Goal: Task Accomplishment & Management: Complete application form

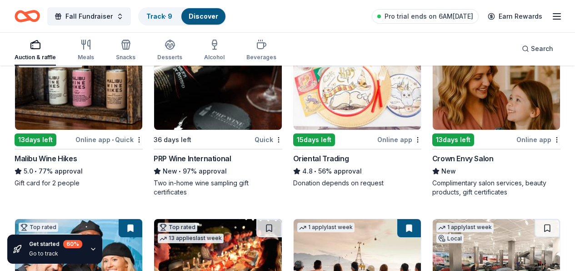
scroll to position [128, 0]
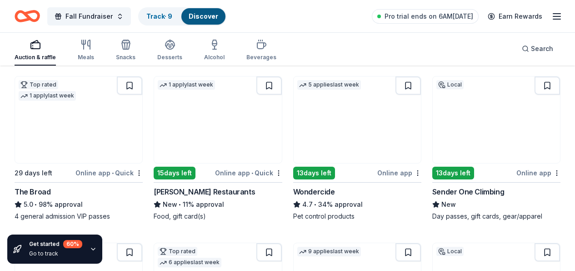
scroll to position [448, 0]
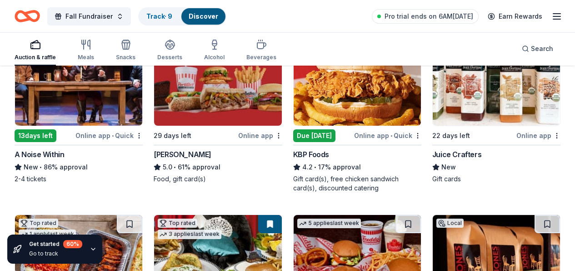
scroll to position [651, 0]
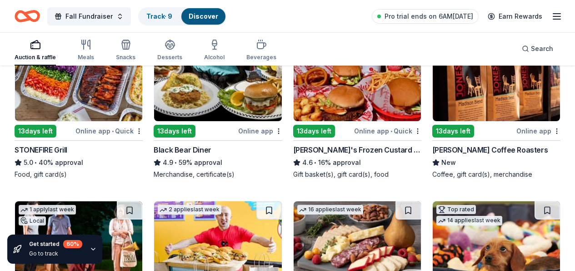
scroll to position [827, 0]
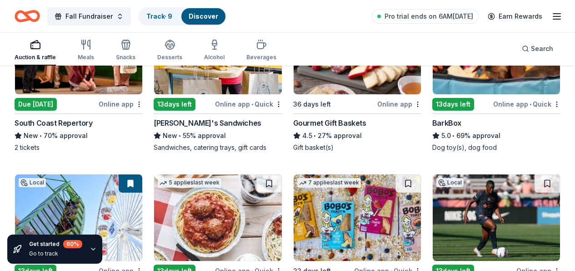
scroll to position [1021, 0]
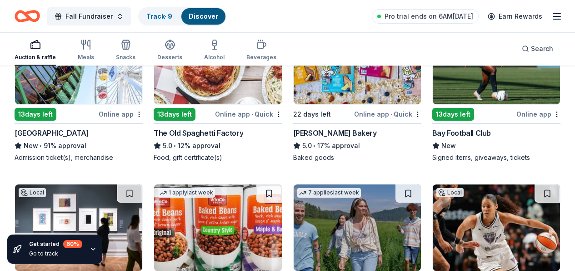
scroll to position [1177, 0]
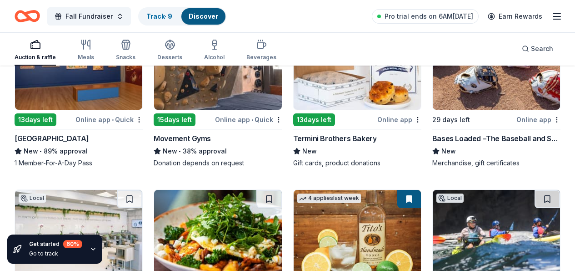
scroll to position [1506, 0]
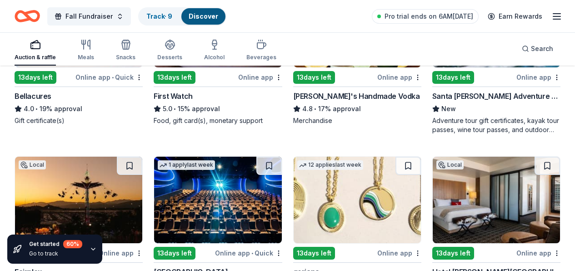
scroll to position [1716, 0]
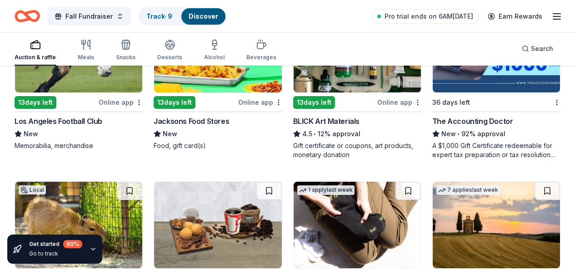
scroll to position [2207, 0]
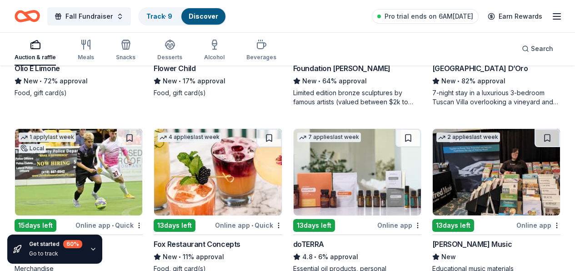
scroll to position [2611, 0]
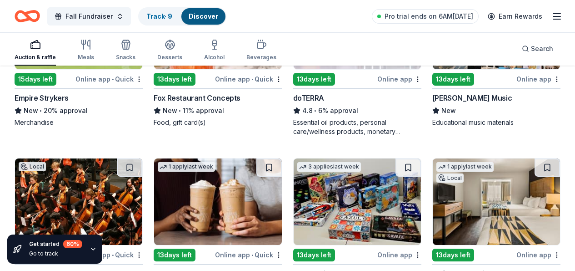
scroll to position [2762, 0]
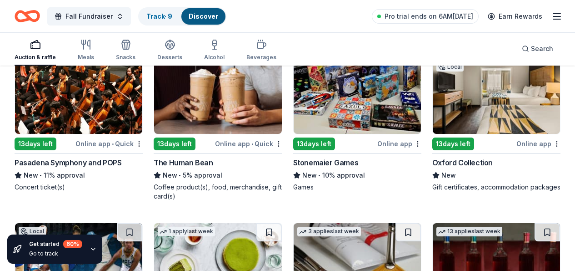
scroll to position [2897, 0]
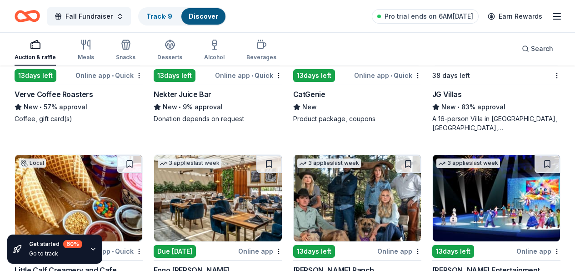
scroll to position [3294, 0]
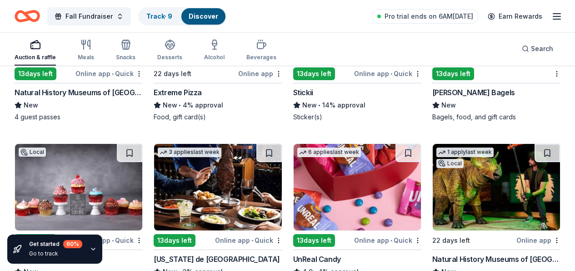
scroll to position [3703, 0]
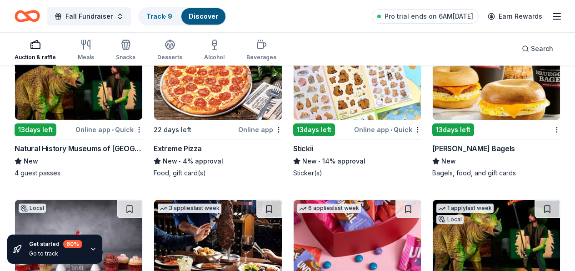
scroll to position [3762, 0]
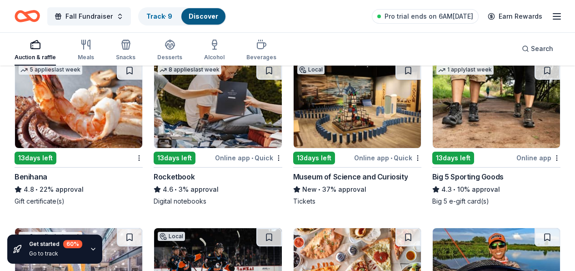
scroll to position [4162, 0]
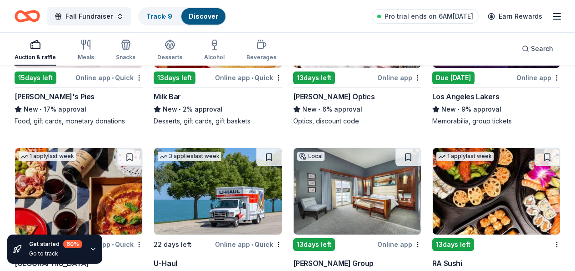
scroll to position [4479, 0]
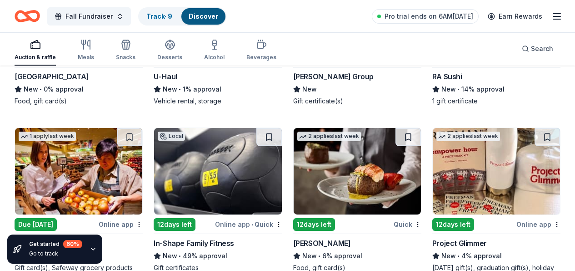
scroll to position [4678, 0]
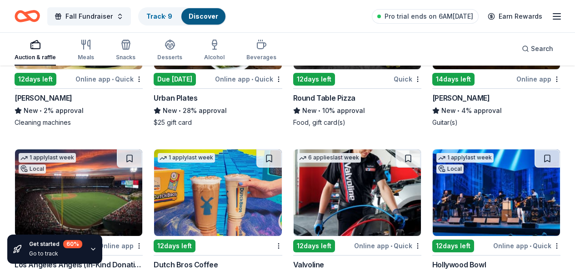
scroll to position [5319, 0]
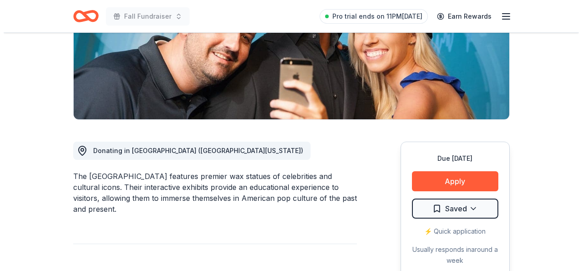
scroll to position [158, 0]
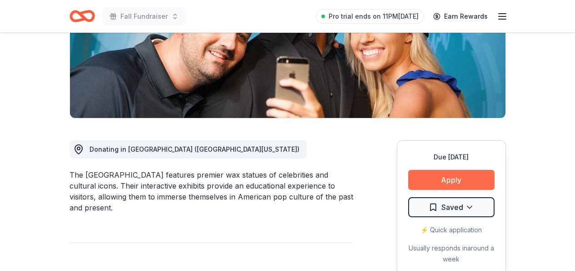
click at [457, 182] on button "Apply" at bounding box center [451, 180] width 86 height 20
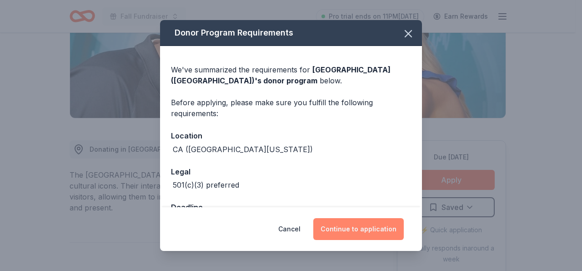
click at [367, 231] on button "Continue to application" at bounding box center [358, 229] width 90 height 22
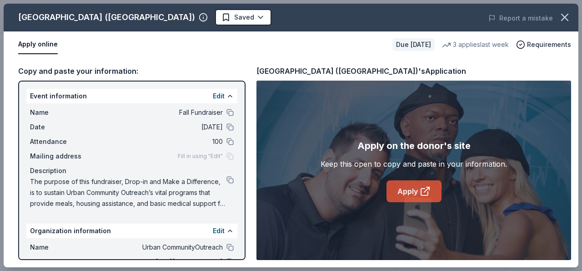
click at [414, 188] on link "Apply" at bounding box center [414, 191] width 55 height 22
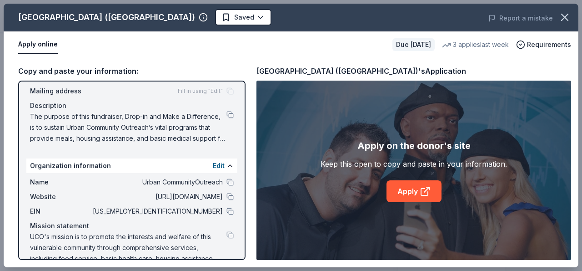
scroll to position [66, 0]
click at [226, 210] on button at bounding box center [229, 209] width 7 height 7
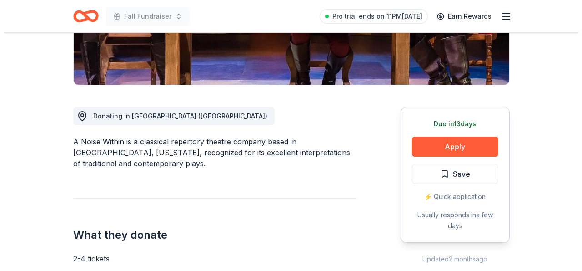
scroll to position [193, 0]
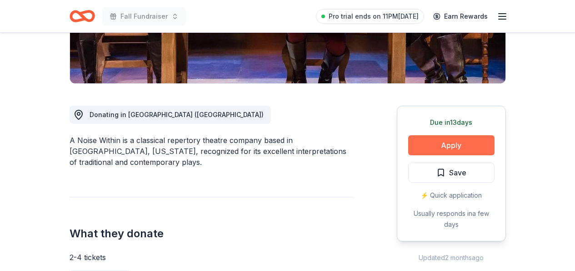
click at [449, 146] on button "Apply" at bounding box center [451, 145] width 86 height 20
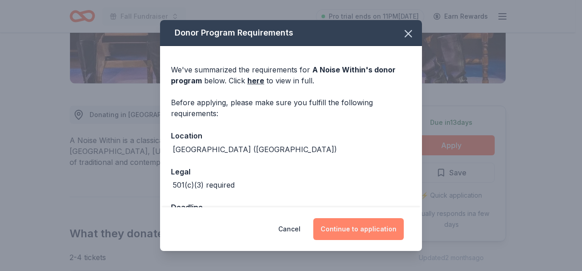
click at [365, 231] on button "Continue to application" at bounding box center [358, 229] width 90 height 22
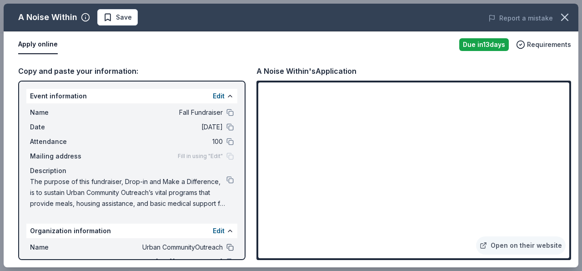
click at [226, 246] on button at bounding box center [229, 246] width 7 height 7
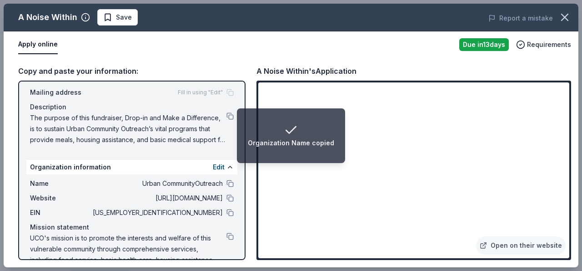
scroll to position [64, 0]
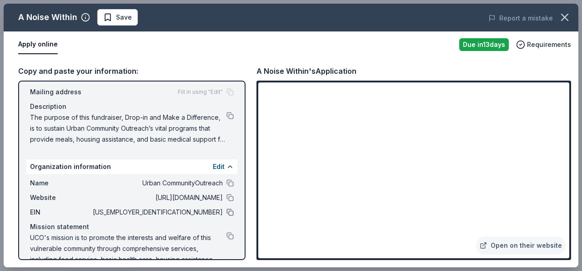
click at [226, 211] on button at bounding box center [229, 211] width 7 height 7
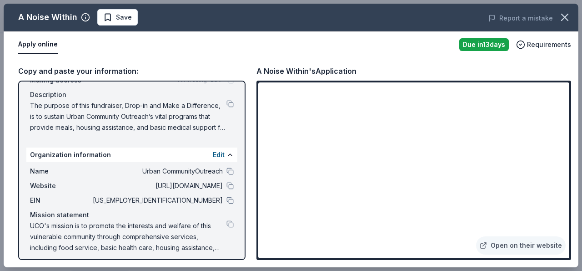
scroll to position [81, 0]
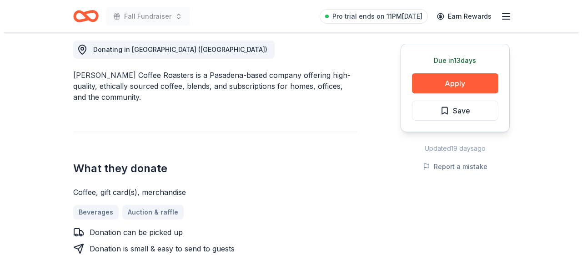
scroll to position [262, 0]
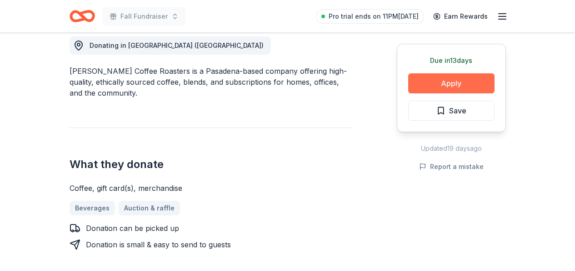
click at [455, 83] on button "Apply" at bounding box center [451, 83] width 86 height 20
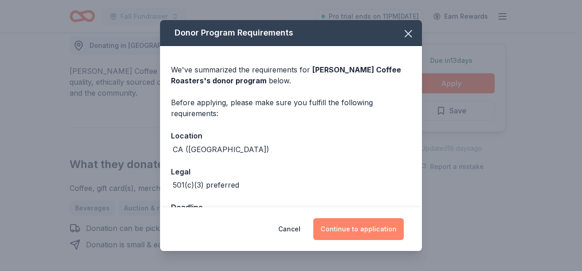
click at [365, 228] on button "Continue to application" at bounding box center [358, 229] width 90 height 22
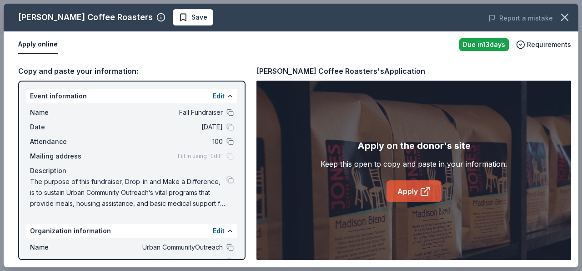
click at [406, 193] on link "Apply" at bounding box center [414, 191] width 55 height 22
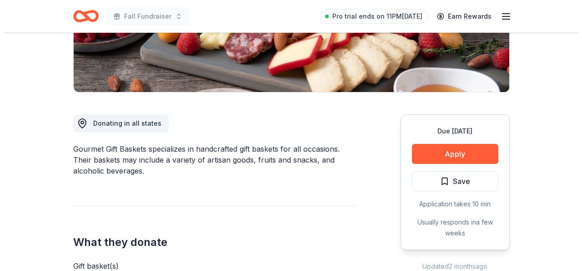
scroll to position [189, 0]
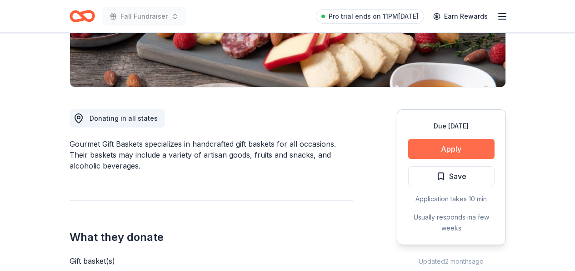
click at [452, 150] on button "Apply" at bounding box center [451, 149] width 86 height 20
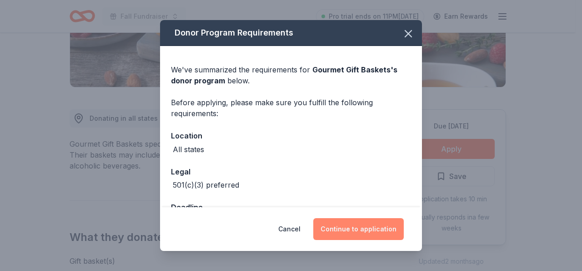
click at [363, 231] on button "Continue to application" at bounding box center [358, 229] width 90 height 22
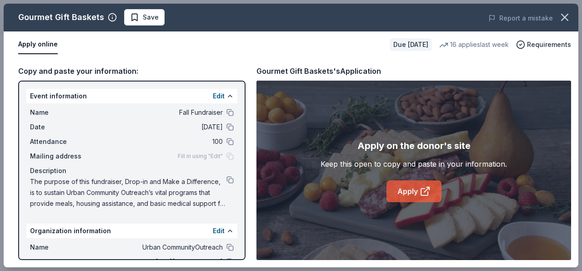
click at [405, 192] on link "Apply" at bounding box center [414, 191] width 55 height 22
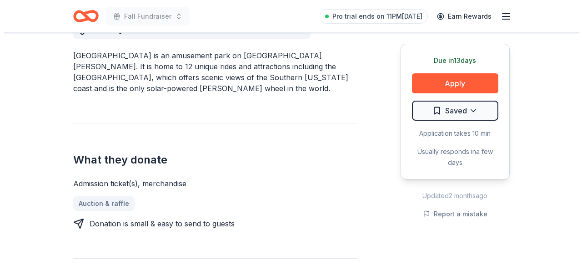
scroll to position [267, 0]
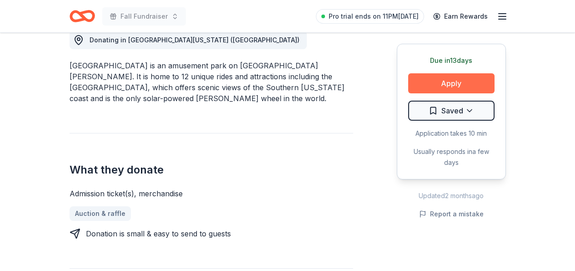
click at [459, 81] on button "Apply" at bounding box center [451, 83] width 86 height 20
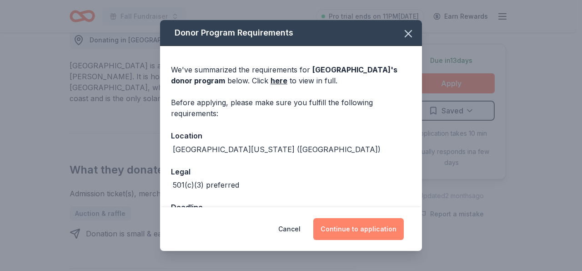
click at [341, 225] on button "Continue to application" at bounding box center [358, 229] width 90 height 22
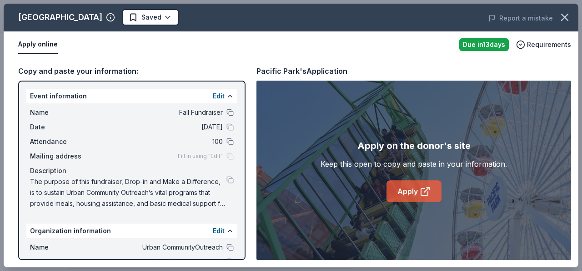
click at [402, 188] on link "Apply" at bounding box center [414, 191] width 55 height 22
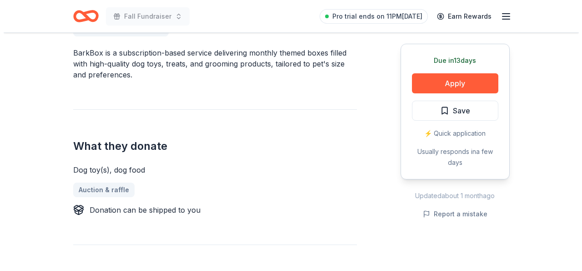
scroll to position [258, 0]
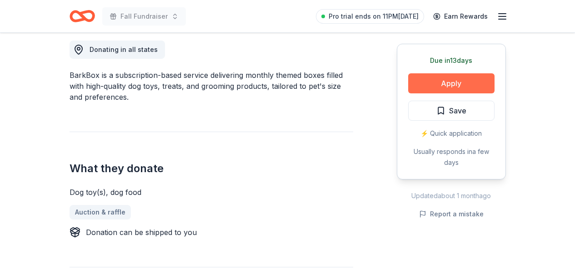
click at [479, 79] on button "Apply" at bounding box center [451, 83] width 86 height 20
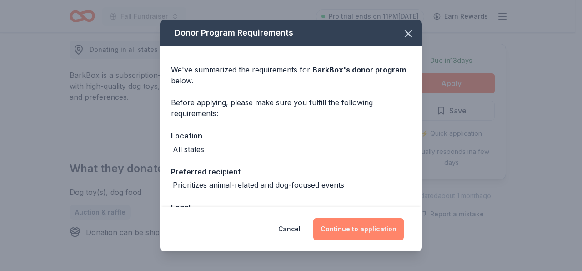
click at [373, 225] on button "Continue to application" at bounding box center [358, 229] width 90 height 22
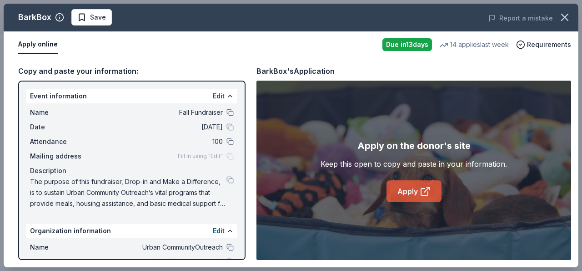
click at [403, 188] on link "Apply" at bounding box center [414, 191] width 55 height 22
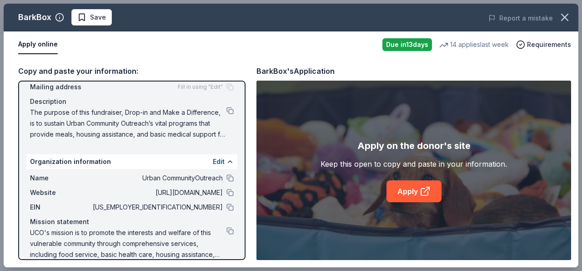
scroll to position [81, 0]
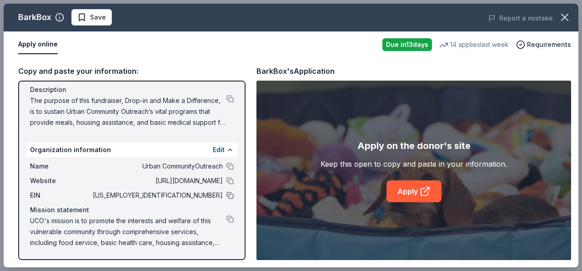
click at [226, 194] on button at bounding box center [229, 194] width 7 height 7
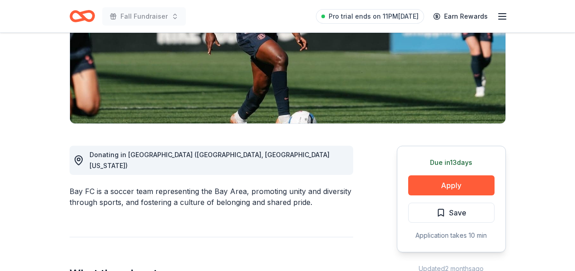
scroll to position [160, 0]
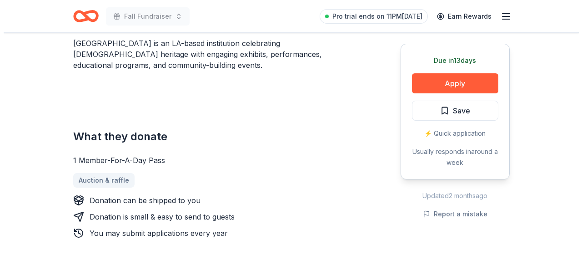
scroll to position [293, 0]
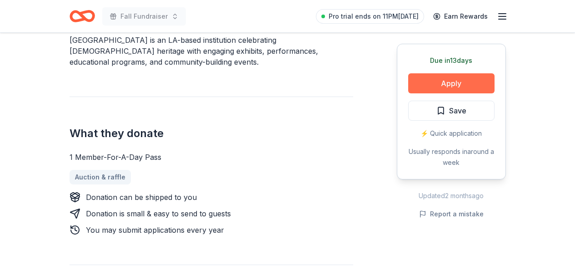
click at [460, 81] on button "Apply" at bounding box center [451, 83] width 86 height 20
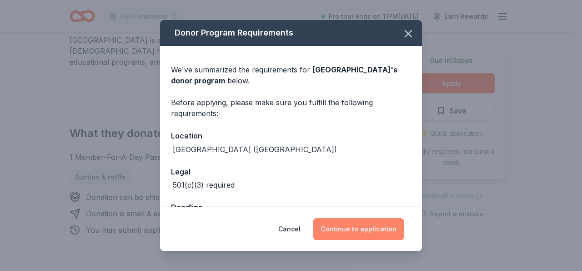
click at [388, 227] on button "Continue to application" at bounding box center [358, 229] width 90 height 22
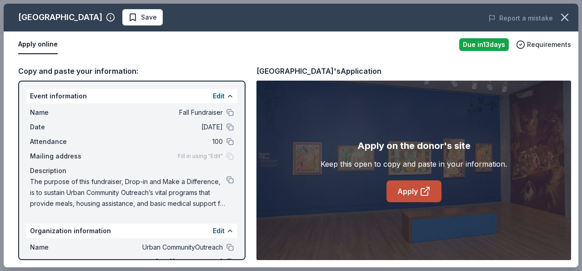
click at [402, 191] on link "Apply" at bounding box center [414, 191] width 55 height 22
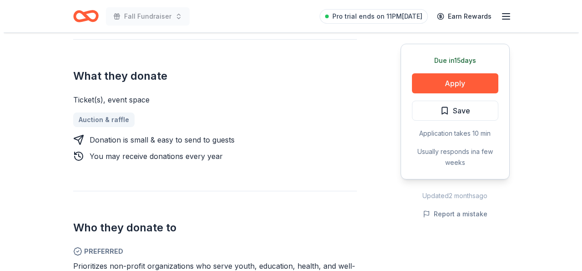
scroll to position [348, 0]
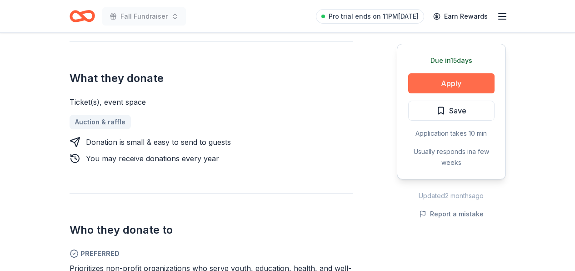
click at [446, 83] on button "Apply" at bounding box center [451, 83] width 86 height 20
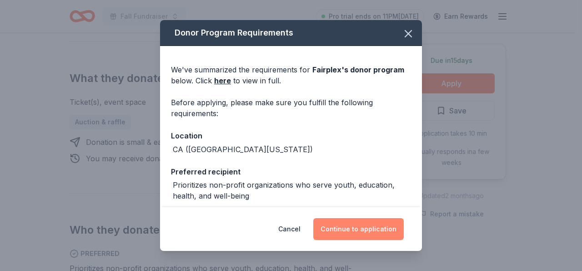
click at [354, 230] on button "Continue to application" at bounding box center [358, 229] width 90 height 22
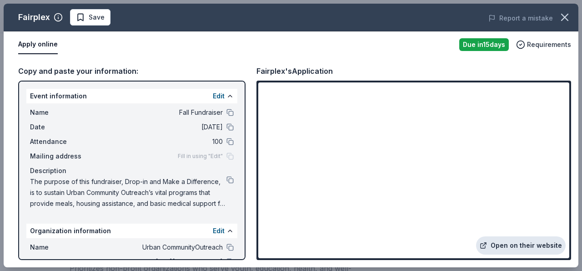
click at [525, 249] on link "Open on their website" at bounding box center [521, 245] width 90 height 18
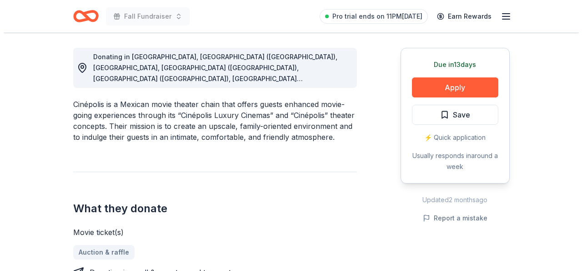
scroll to position [257, 0]
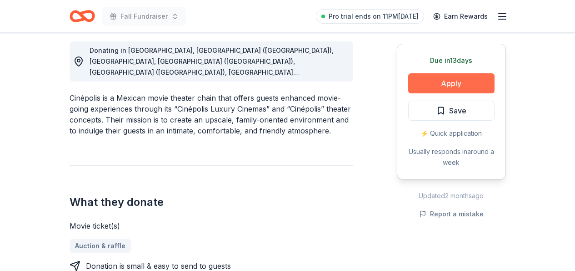
click at [457, 82] on button "Apply" at bounding box center [451, 83] width 86 height 20
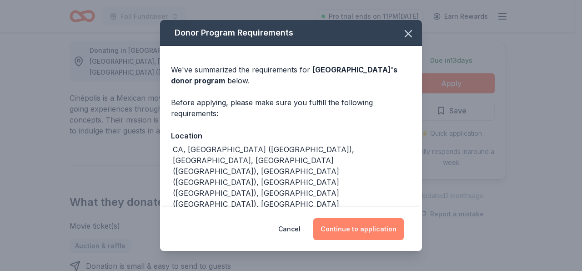
click at [355, 228] on button "Continue to application" at bounding box center [358, 229] width 90 height 22
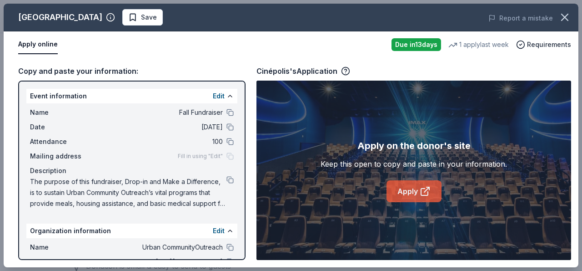
click at [407, 190] on link "Apply" at bounding box center [414, 191] width 55 height 22
click at [398, 188] on link "Apply" at bounding box center [414, 191] width 55 height 22
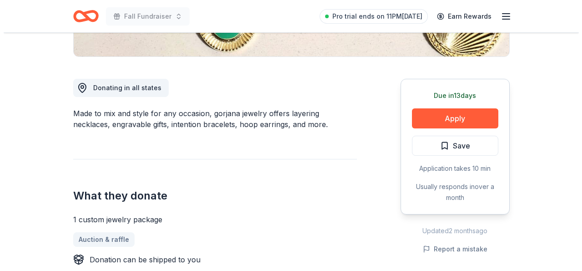
scroll to position [225, 0]
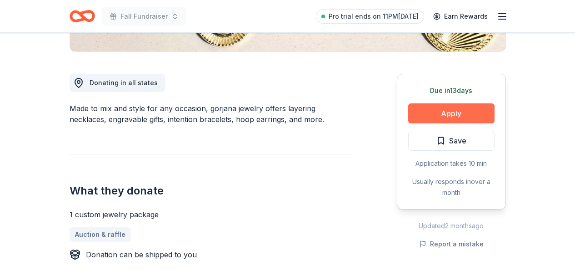
click at [467, 112] on button "Apply" at bounding box center [451, 113] width 86 height 20
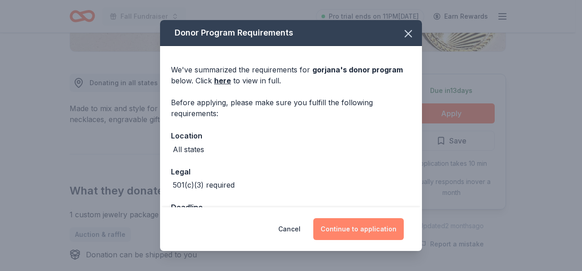
click at [350, 228] on button "Continue to application" at bounding box center [358, 229] width 90 height 22
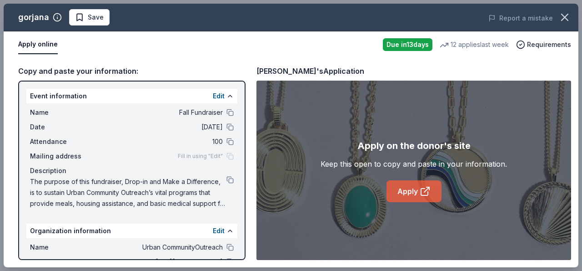
click at [418, 191] on link "Apply" at bounding box center [414, 191] width 55 height 22
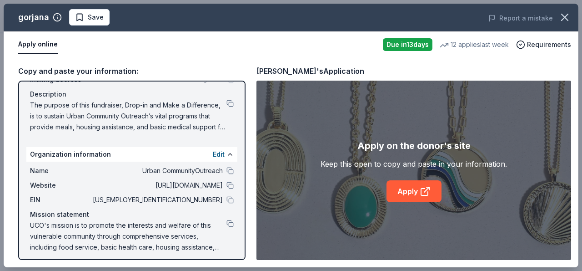
scroll to position [81, 0]
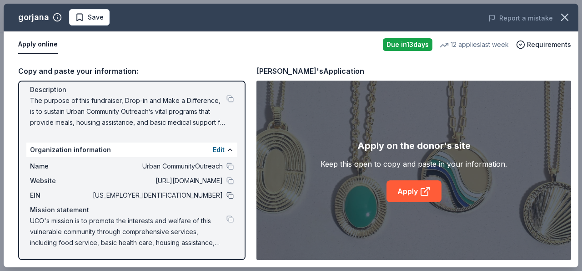
click at [226, 194] on button at bounding box center [229, 194] width 7 height 7
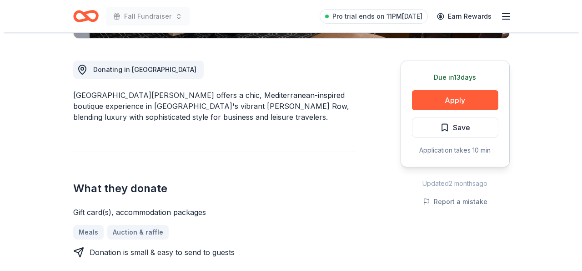
scroll to position [240, 0]
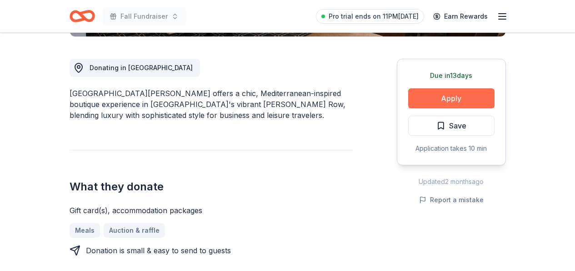
click at [456, 94] on button "Apply" at bounding box center [451, 98] width 86 height 20
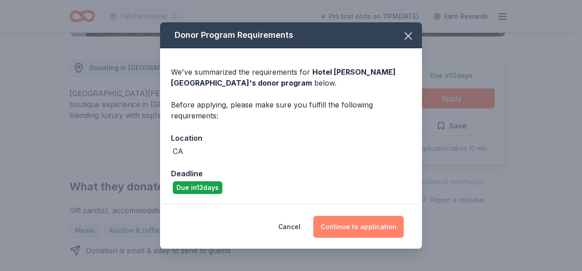
click at [361, 228] on button "Continue to application" at bounding box center [358, 227] width 90 height 22
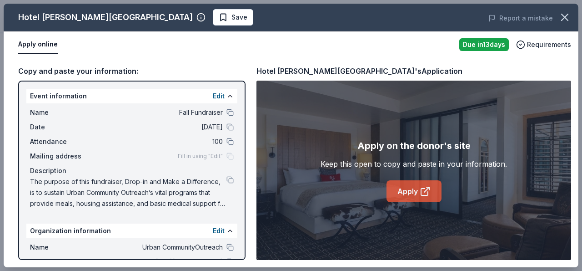
click at [413, 186] on link "Apply" at bounding box center [414, 191] width 55 height 22
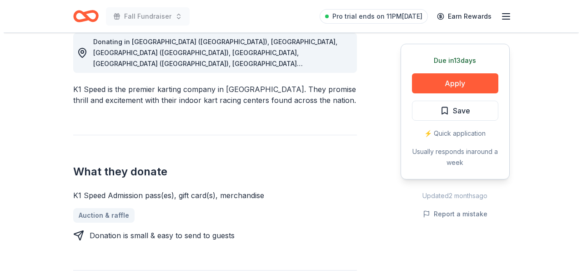
scroll to position [269, 0]
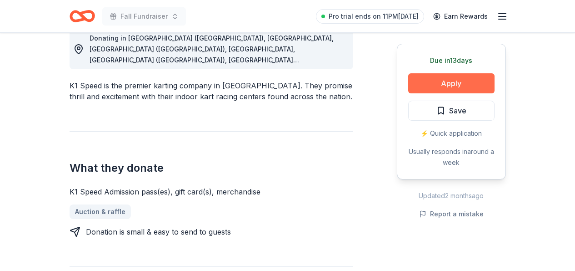
click at [447, 82] on button "Apply" at bounding box center [451, 83] width 86 height 20
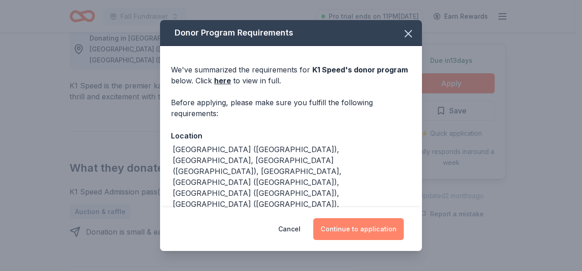
click at [365, 226] on button "Continue to application" at bounding box center [358, 229] width 90 height 22
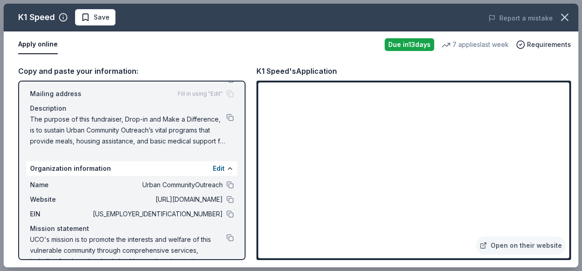
scroll to position [63, 0]
click at [226, 212] on button at bounding box center [229, 212] width 7 height 7
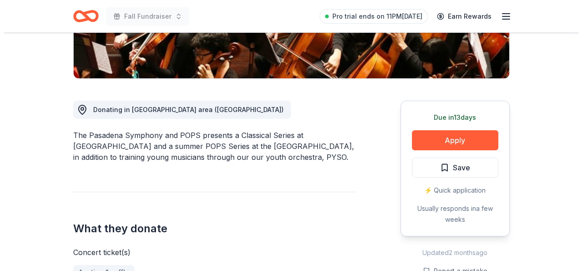
scroll to position [226, 0]
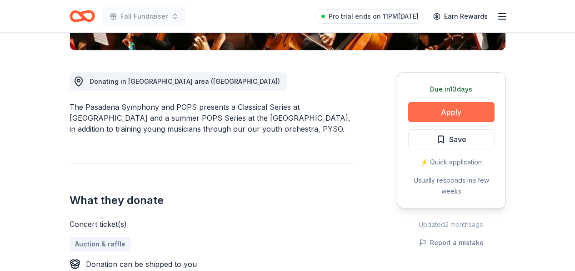
click at [467, 107] on button "Apply" at bounding box center [451, 112] width 86 height 20
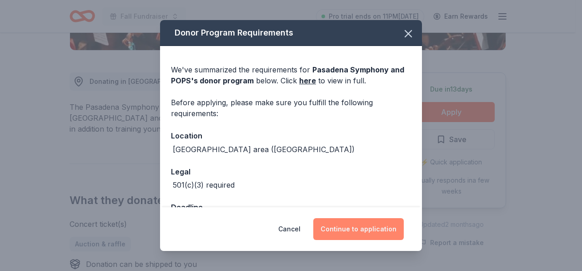
click at [366, 230] on button "Continue to application" at bounding box center [358, 229] width 90 height 22
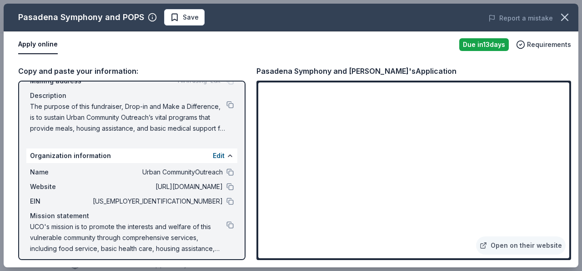
scroll to position [81, 0]
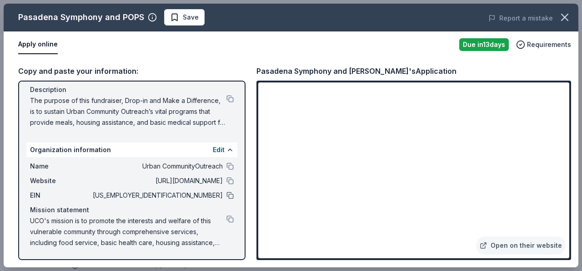
click at [226, 194] on button at bounding box center [229, 194] width 7 height 7
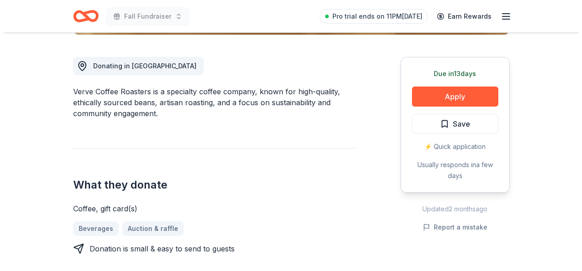
scroll to position [247, 0]
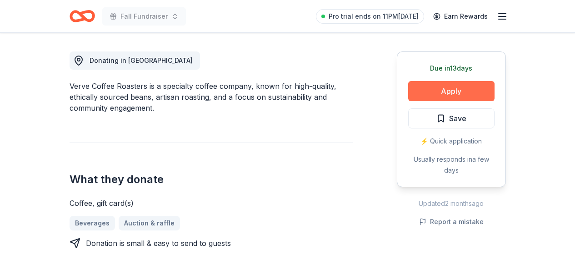
click at [442, 90] on button "Apply" at bounding box center [451, 91] width 86 height 20
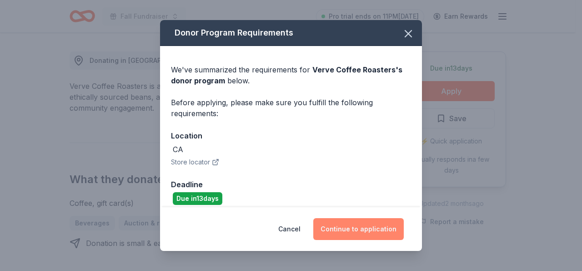
click at [358, 227] on button "Continue to application" at bounding box center [358, 229] width 90 height 22
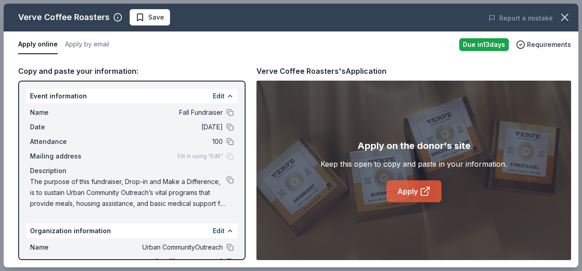
click at [408, 189] on link "Apply" at bounding box center [414, 191] width 55 height 22
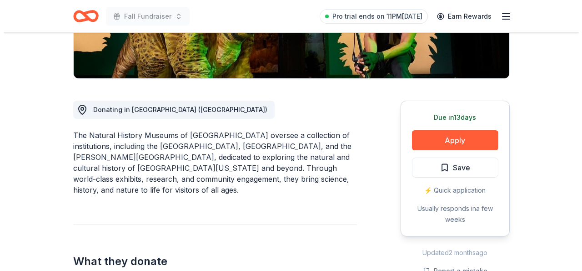
scroll to position [226, 0]
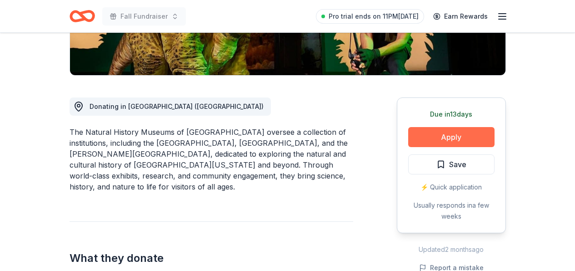
click at [462, 127] on button "Apply" at bounding box center [451, 137] width 86 height 20
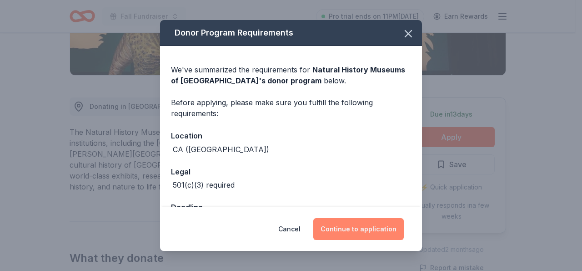
click at [357, 231] on button "Continue to application" at bounding box center [358, 229] width 90 height 22
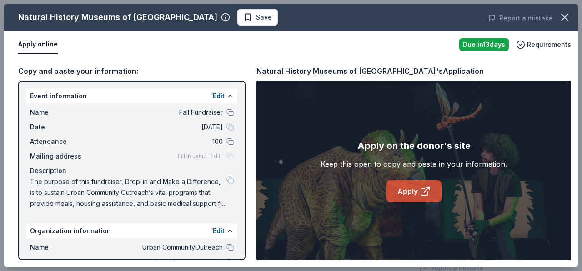
click at [404, 192] on link "Apply" at bounding box center [414, 191] width 55 height 22
click at [226, 246] on button at bounding box center [229, 246] width 7 height 7
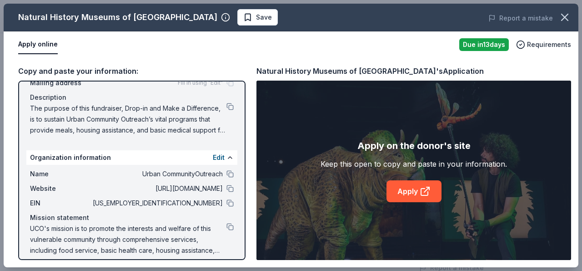
scroll to position [74, 0]
click at [226, 202] on button at bounding box center [229, 201] width 7 height 7
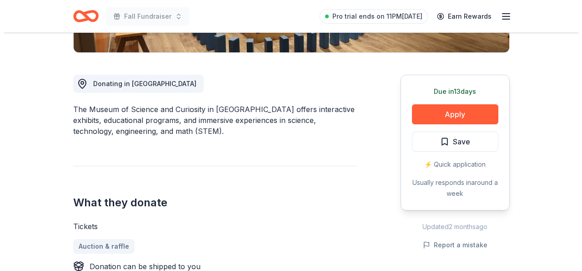
scroll to position [225, 0]
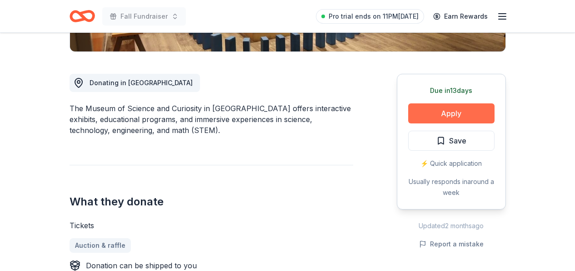
click at [467, 110] on button "Apply" at bounding box center [451, 113] width 86 height 20
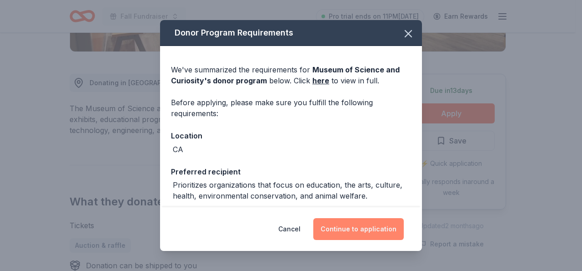
click at [353, 226] on button "Continue to application" at bounding box center [358, 229] width 90 height 22
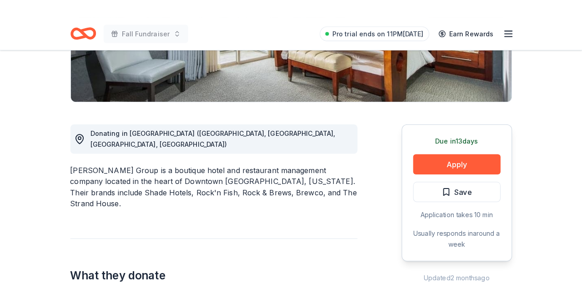
scroll to position [193, 0]
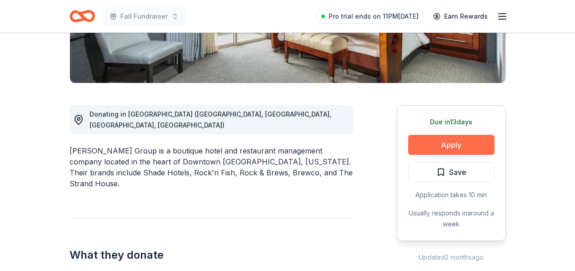
click at [450, 145] on button "Apply" at bounding box center [451, 145] width 86 height 20
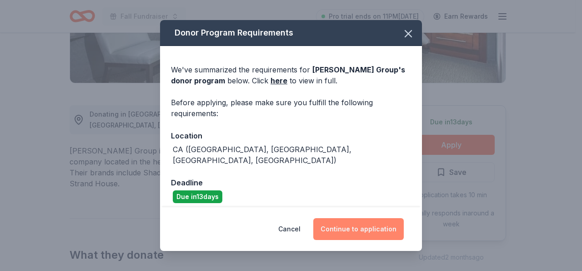
click at [337, 228] on button "Continue to application" at bounding box center [358, 229] width 90 height 22
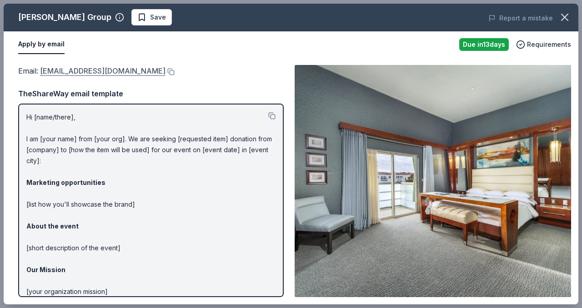
click at [67, 69] on link "[EMAIL_ADDRESS][DOMAIN_NAME]" at bounding box center [103, 71] width 126 height 12
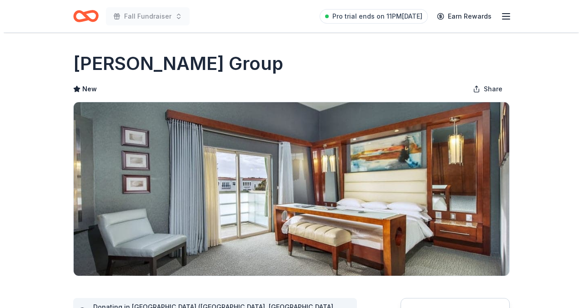
scroll to position [230, 0]
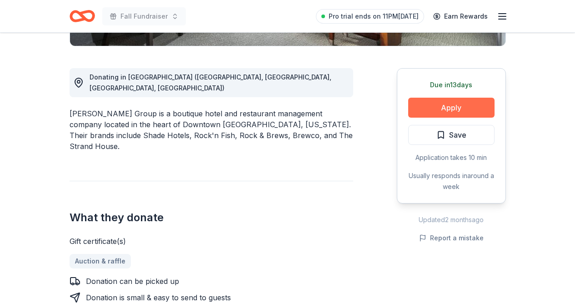
click at [477, 106] on button "Apply" at bounding box center [451, 108] width 86 height 20
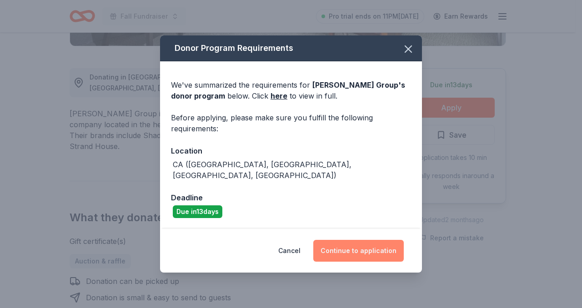
click at [363, 246] on button "Continue to application" at bounding box center [358, 251] width 90 height 22
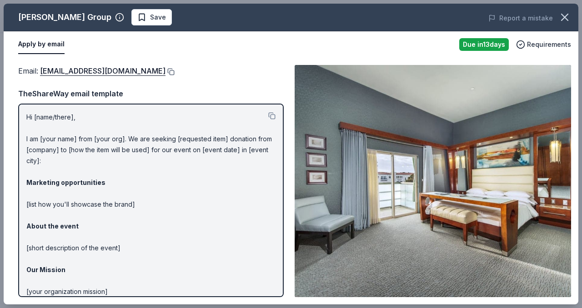
click at [166, 71] on button at bounding box center [170, 71] width 9 height 7
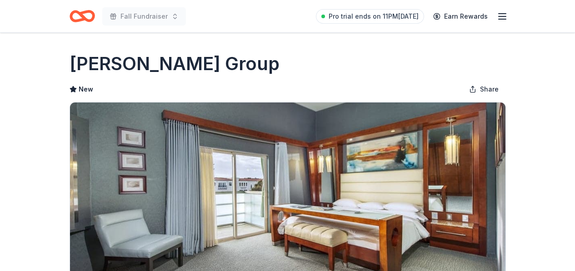
click at [150, 65] on h1 "[PERSON_NAME] Group" at bounding box center [175, 63] width 210 height 25
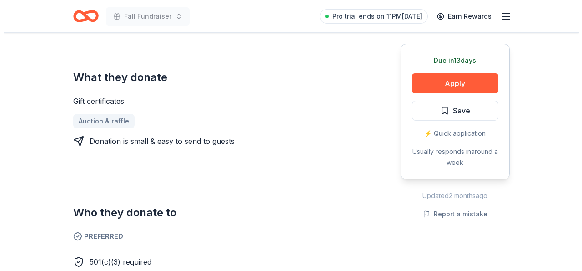
scroll to position [346, 0]
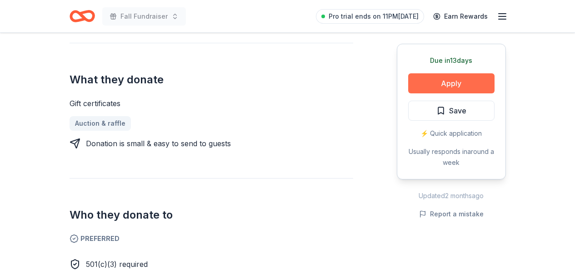
click at [450, 81] on button "Apply" at bounding box center [451, 83] width 86 height 20
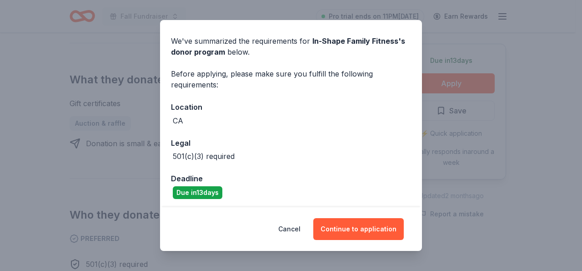
scroll to position [31, 0]
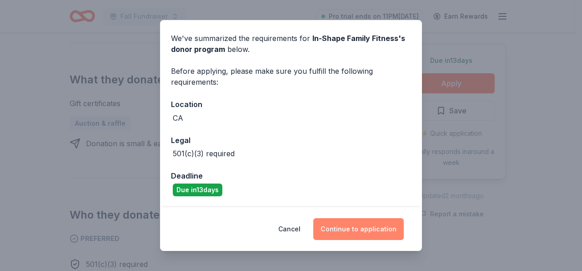
click at [348, 229] on button "Continue to application" at bounding box center [358, 229] width 90 height 22
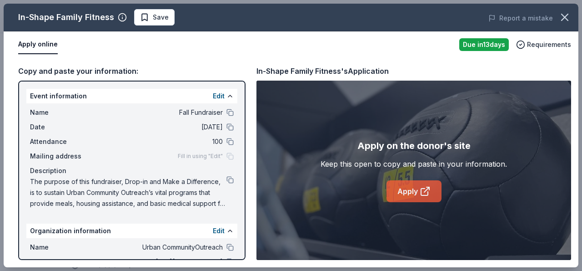
click at [413, 191] on link "Apply" at bounding box center [414, 191] width 55 height 22
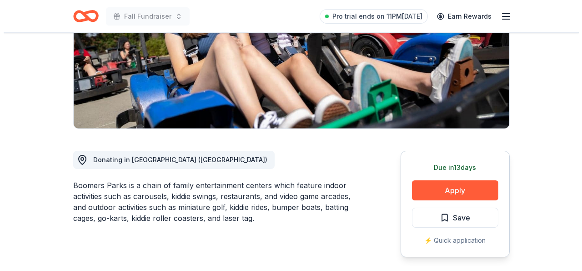
scroll to position [149, 0]
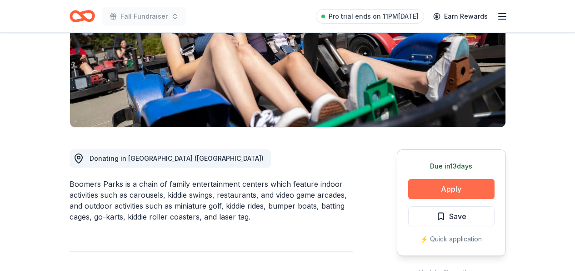
click at [465, 192] on button "Apply" at bounding box center [451, 189] width 86 height 20
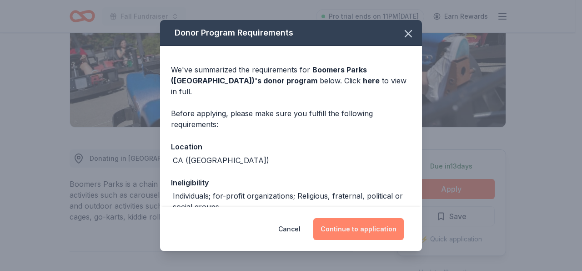
click at [362, 232] on button "Continue to application" at bounding box center [358, 229] width 90 height 22
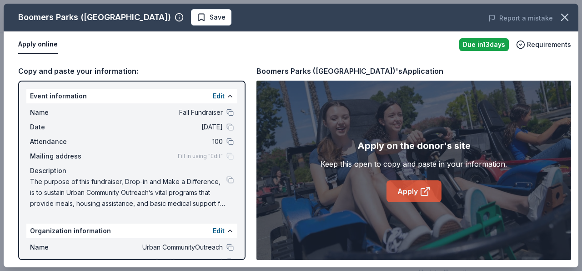
click at [407, 191] on link "Apply" at bounding box center [414, 191] width 55 height 22
click at [416, 191] on link "Apply" at bounding box center [414, 191] width 55 height 22
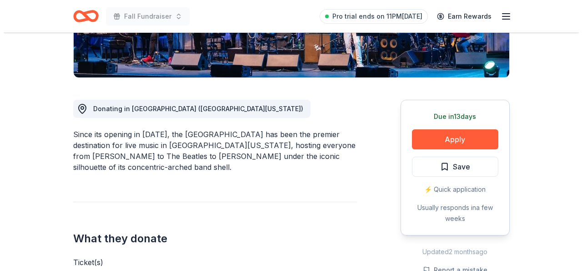
scroll to position [228, 0]
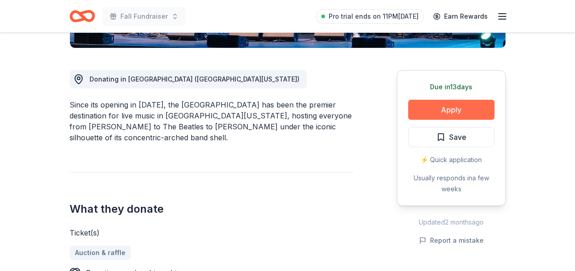
click at [451, 113] on button "Apply" at bounding box center [451, 110] width 86 height 20
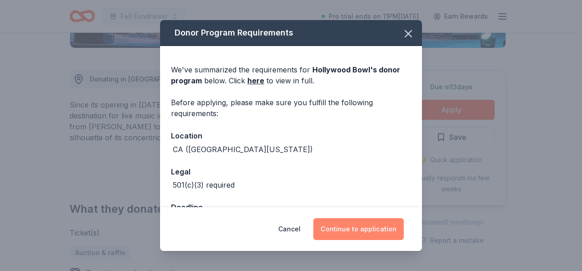
click at [364, 226] on button "Continue to application" at bounding box center [358, 229] width 90 height 22
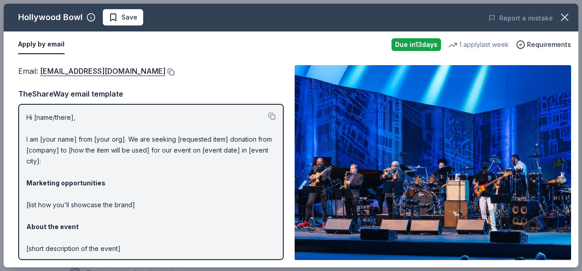
click at [166, 70] on button at bounding box center [170, 71] width 9 height 7
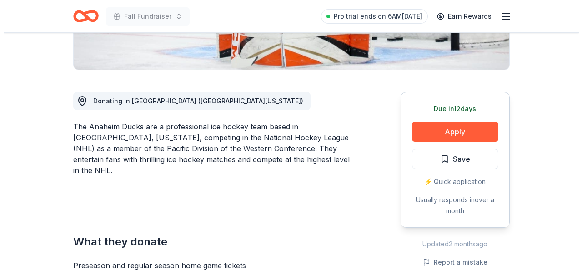
scroll to position [208, 0]
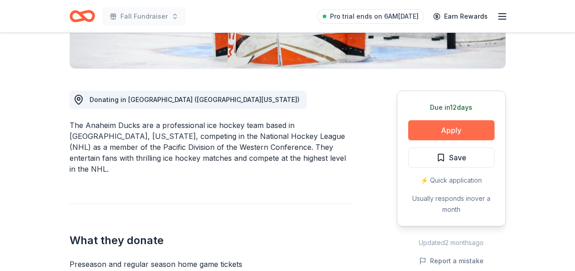
click at [455, 125] on button "Apply" at bounding box center [451, 130] width 86 height 20
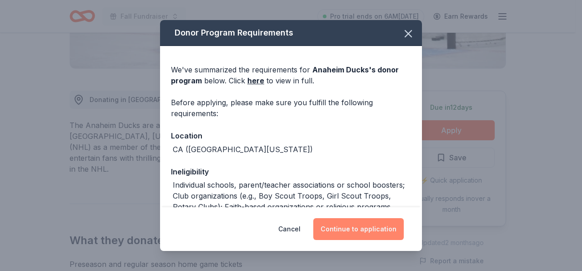
click at [367, 229] on button "Continue to application" at bounding box center [358, 229] width 90 height 22
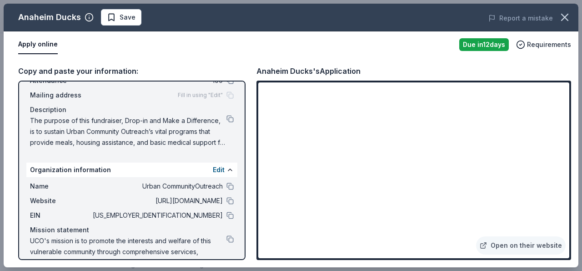
scroll to position [60, 0]
click at [226, 216] on button at bounding box center [229, 215] width 7 height 7
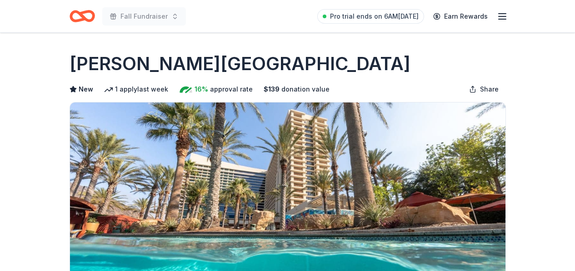
scroll to position [261, 0]
